Goal: Find specific page/section: Find specific page/section

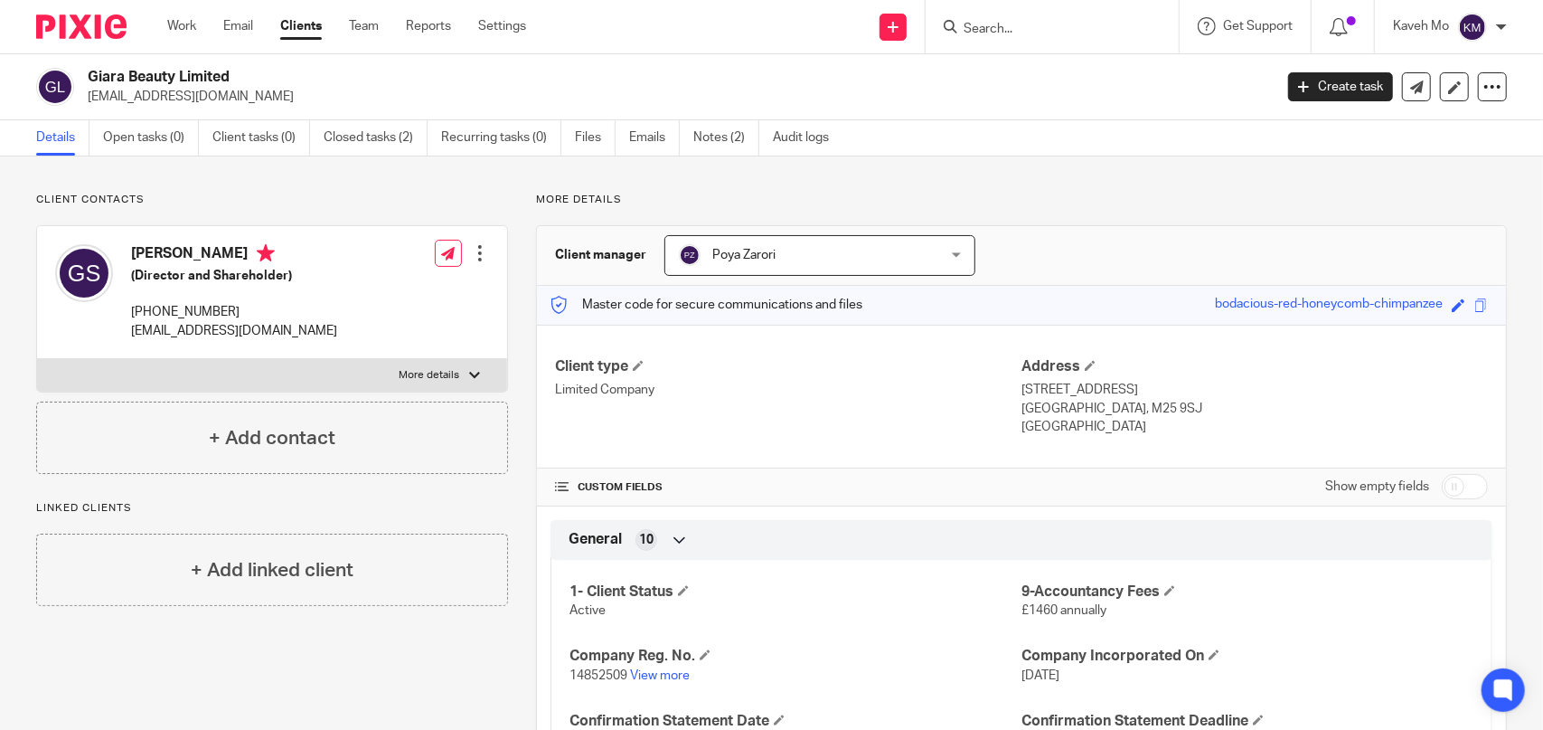
click at [983, 33] on input "Search" at bounding box center [1043, 30] width 163 height 16
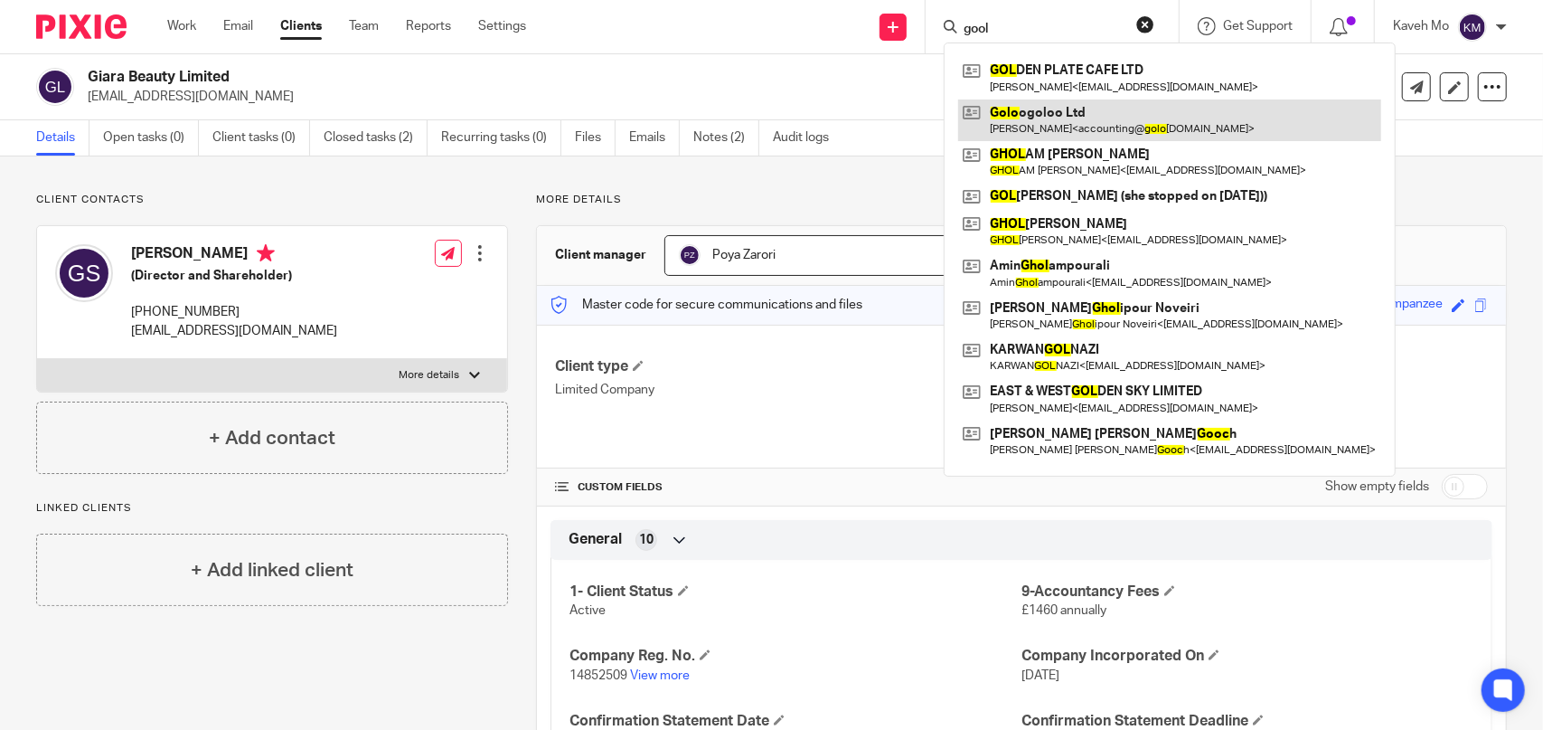
type input "gool"
click at [1038, 106] on link at bounding box center [1169, 120] width 423 height 42
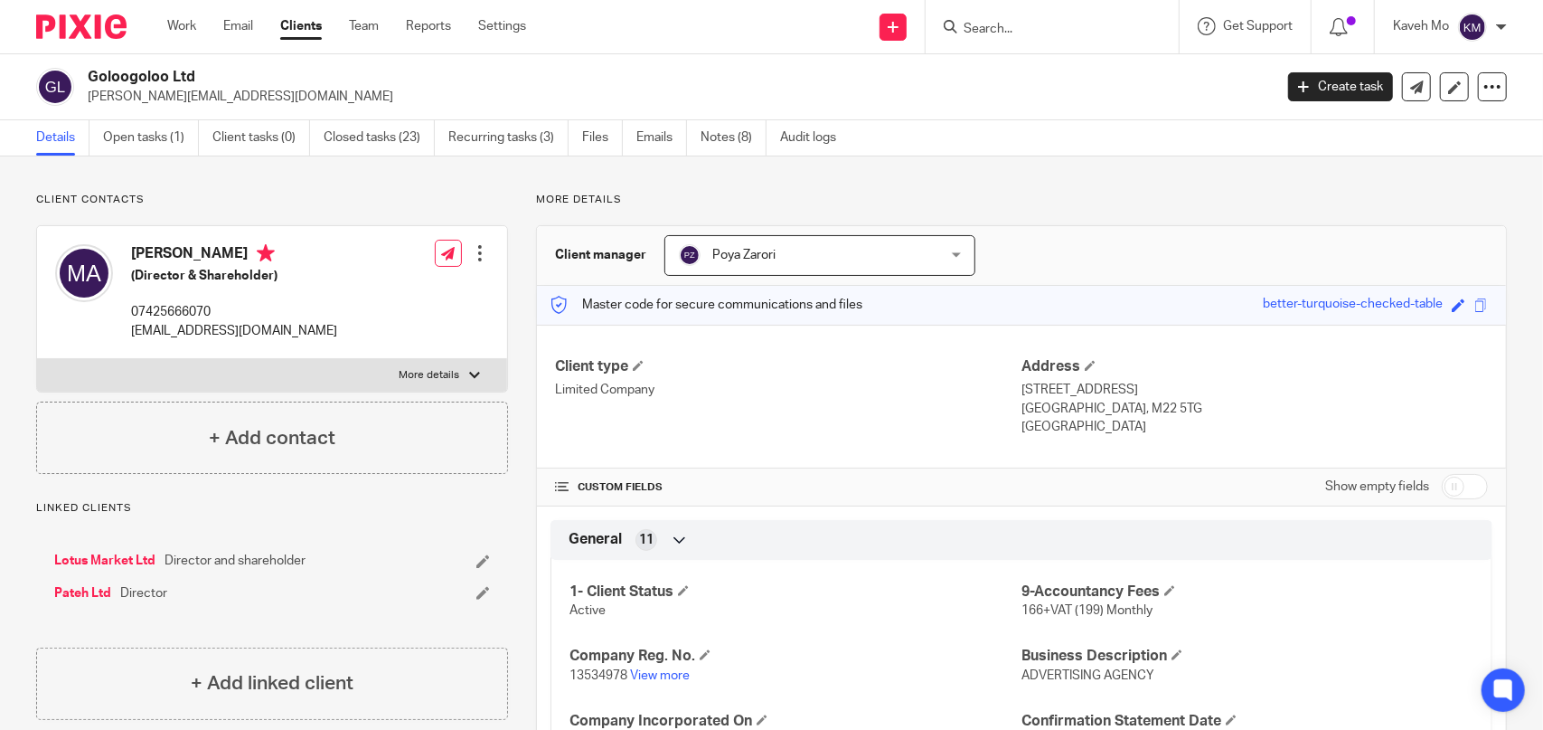
click at [1029, 24] on input "Search" at bounding box center [1043, 30] width 163 height 16
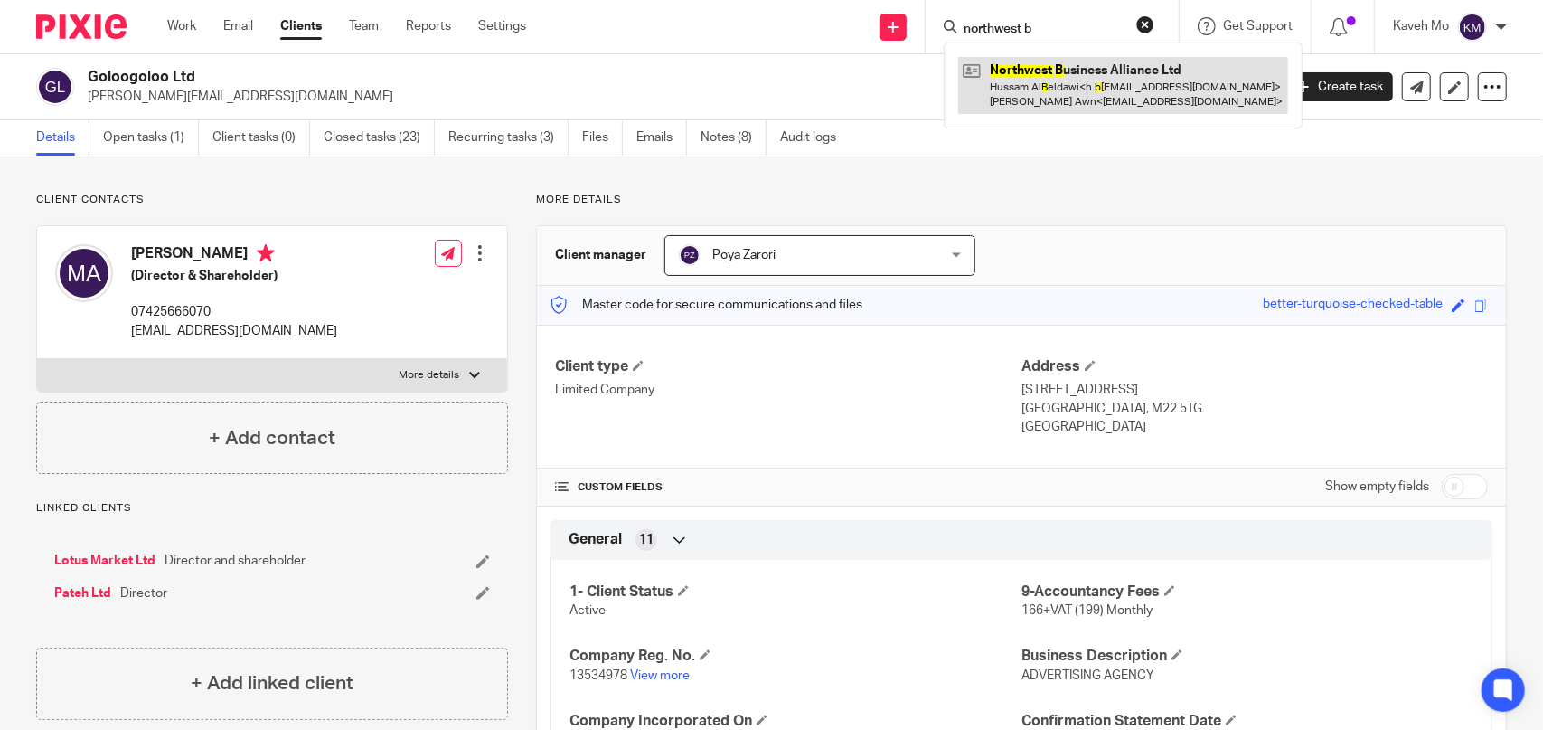
type input "northwest b"
click at [1087, 87] on link at bounding box center [1123, 85] width 330 height 56
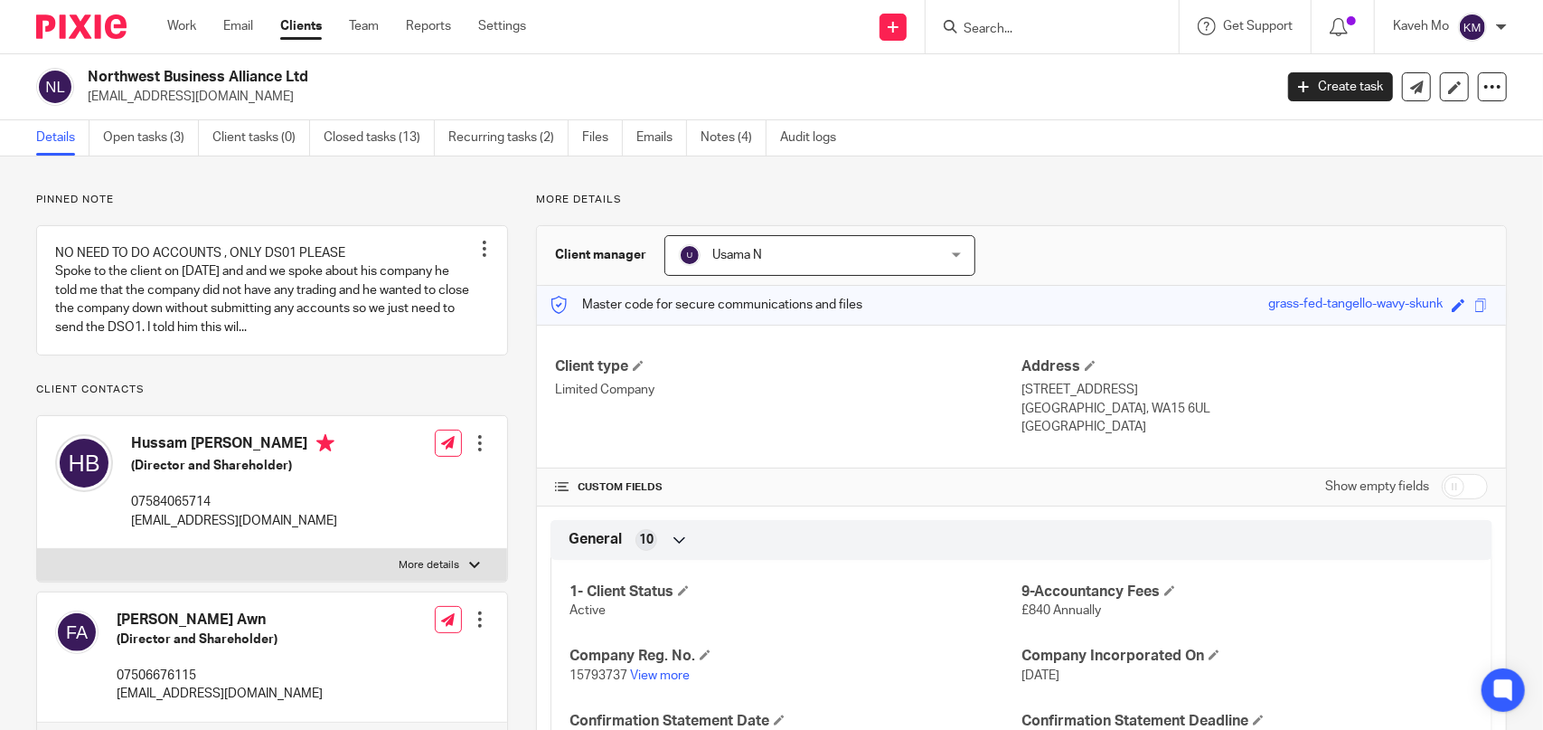
click at [1088, 26] on input "Search" at bounding box center [1043, 30] width 163 height 16
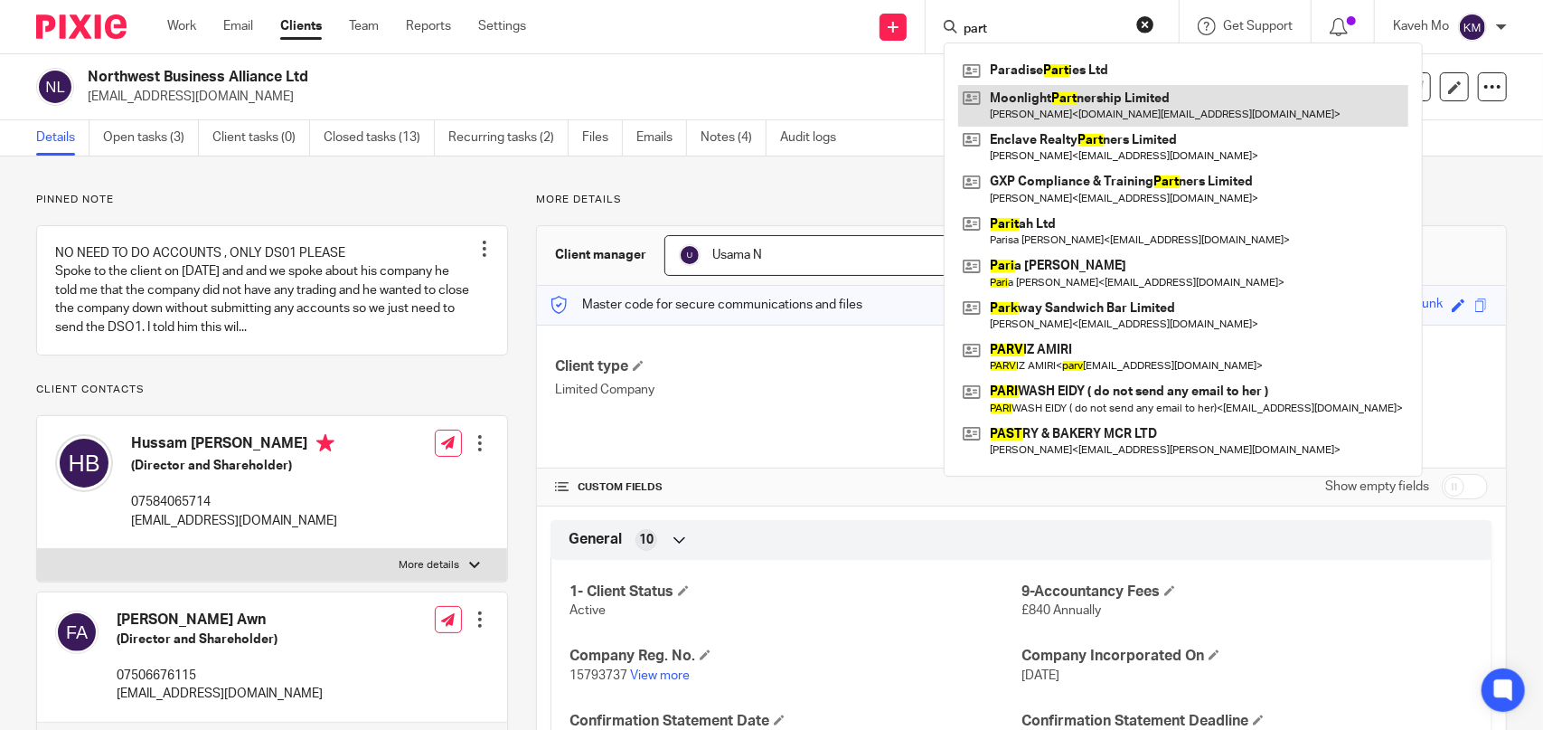
type input "part"
click at [1067, 108] on link at bounding box center [1183, 106] width 450 height 42
click at [1078, 97] on link at bounding box center [1183, 106] width 450 height 42
